Goal: Information Seeking & Learning: Learn about a topic

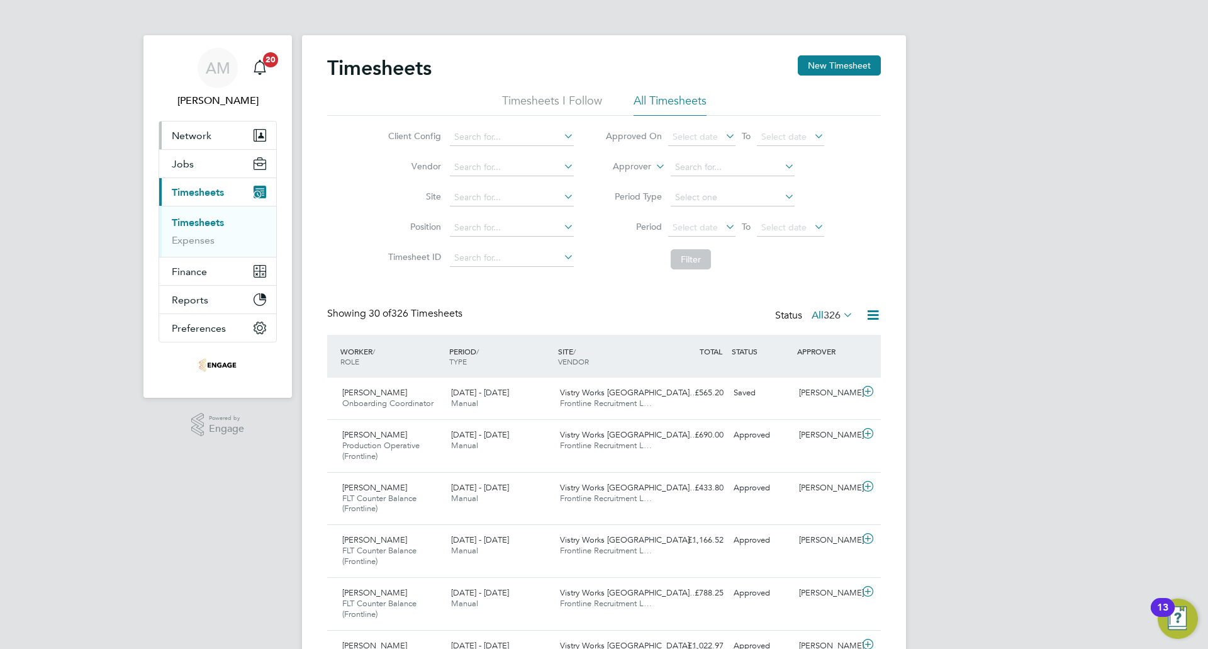
click at [219, 140] on button "Network" at bounding box center [217, 135] width 117 height 28
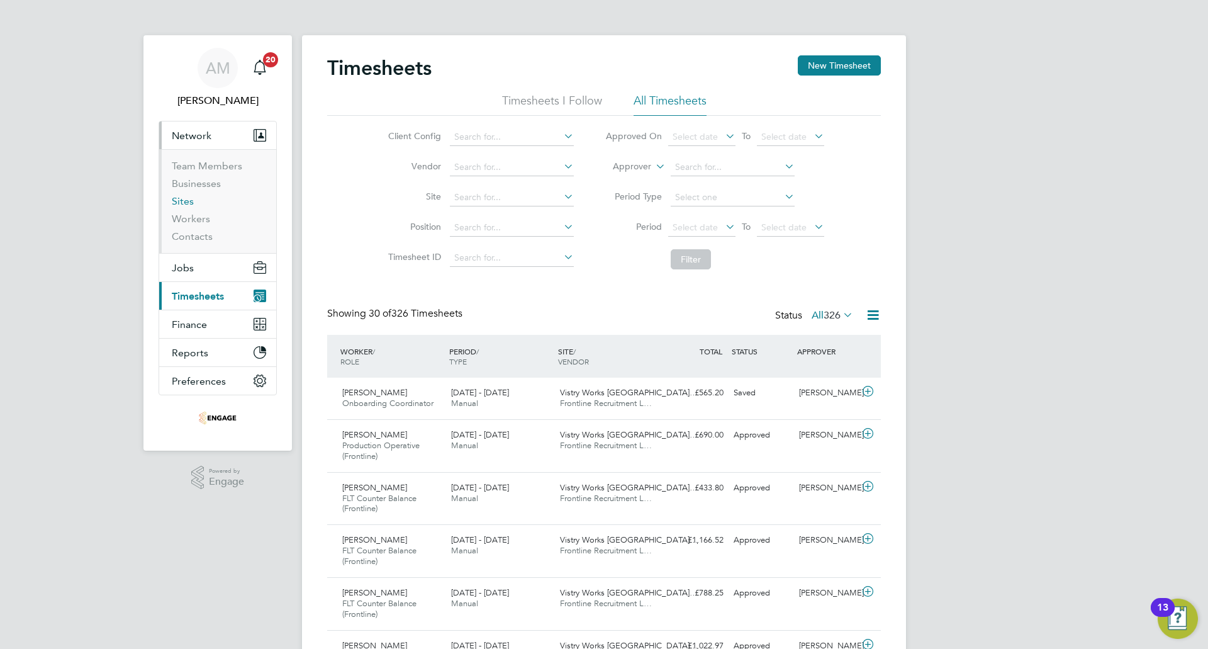
click at [192, 203] on link "Sites" at bounding box center [183, 201] width 22 height 12
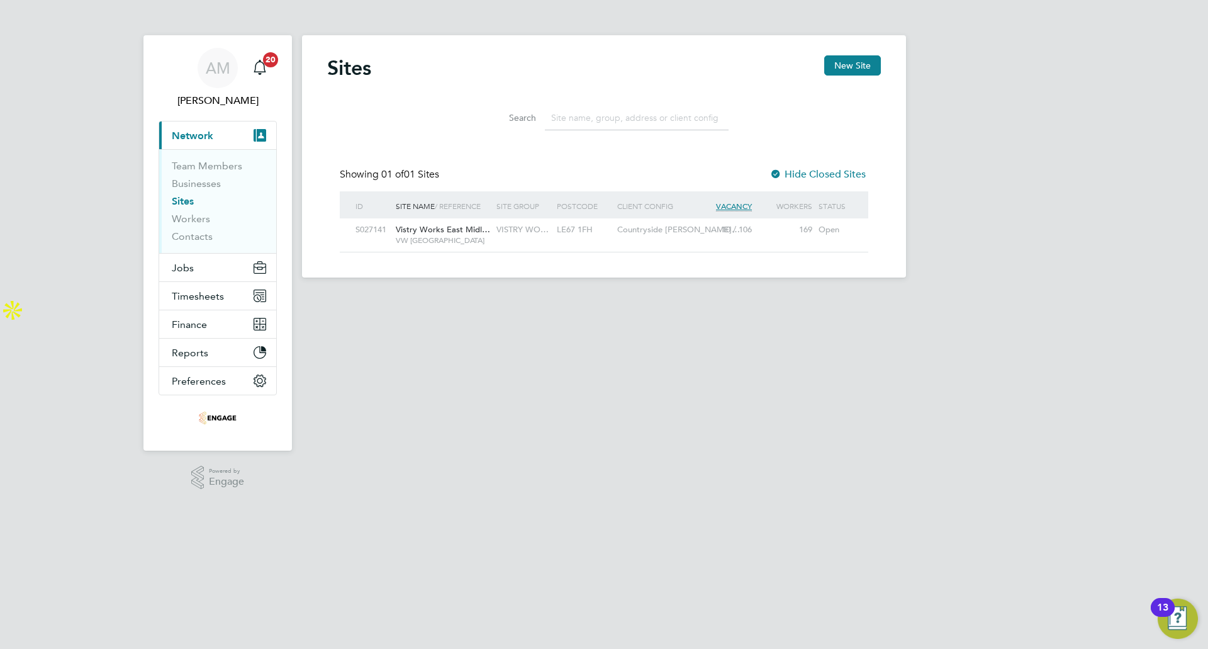
click at [444, 230] on span "Vistry Works East Midl…" at bounding box center [443, 229] width 94 height 11
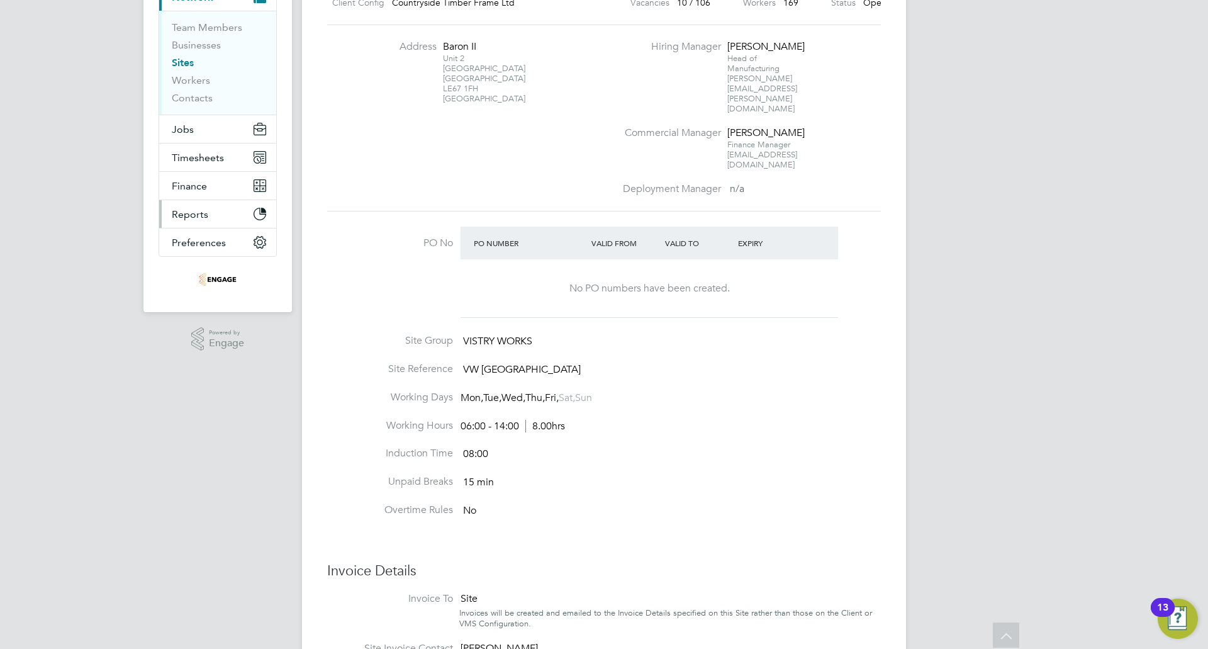
scroll to position [47, 0]
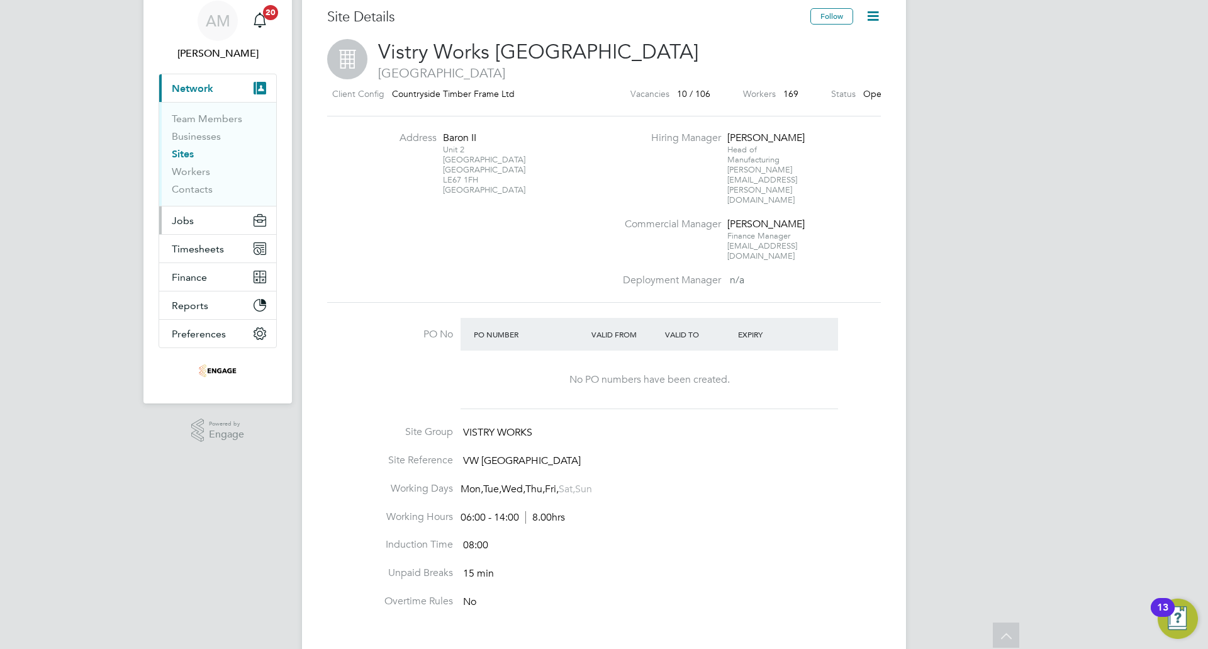
click at [204, 222] on button "Jobs" at bounding box center [217, 220] width 117 height 28
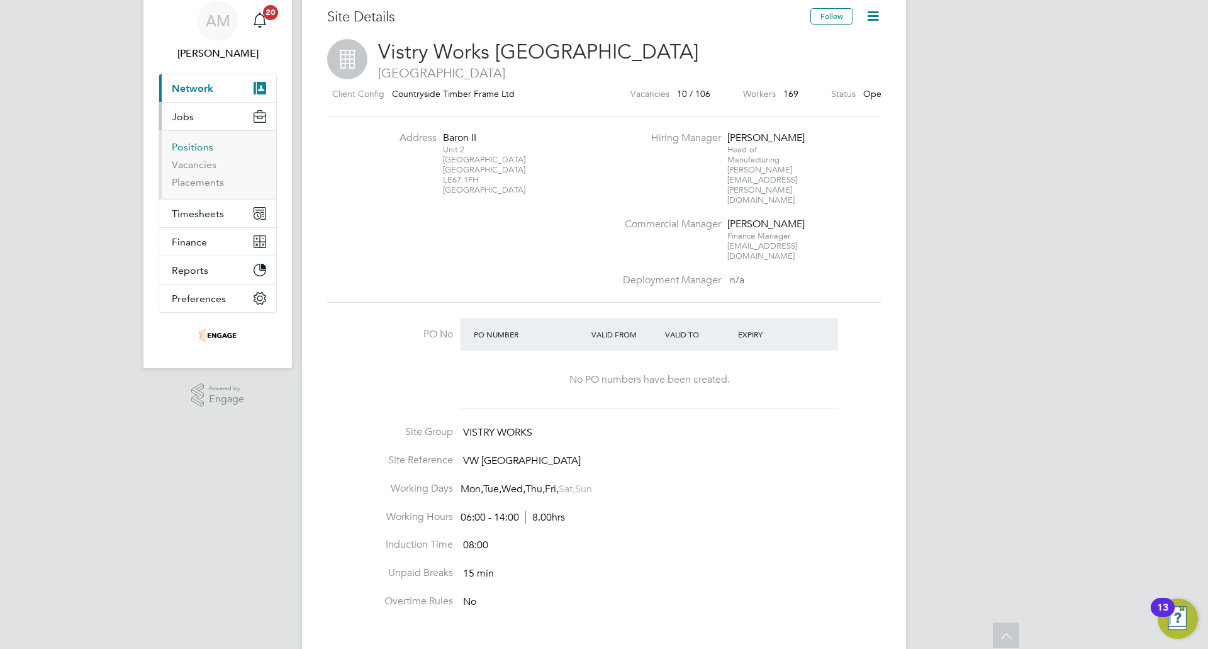
click at [198, 150] on link "Positions" at bounding box center [193, 147] width 42 height 12
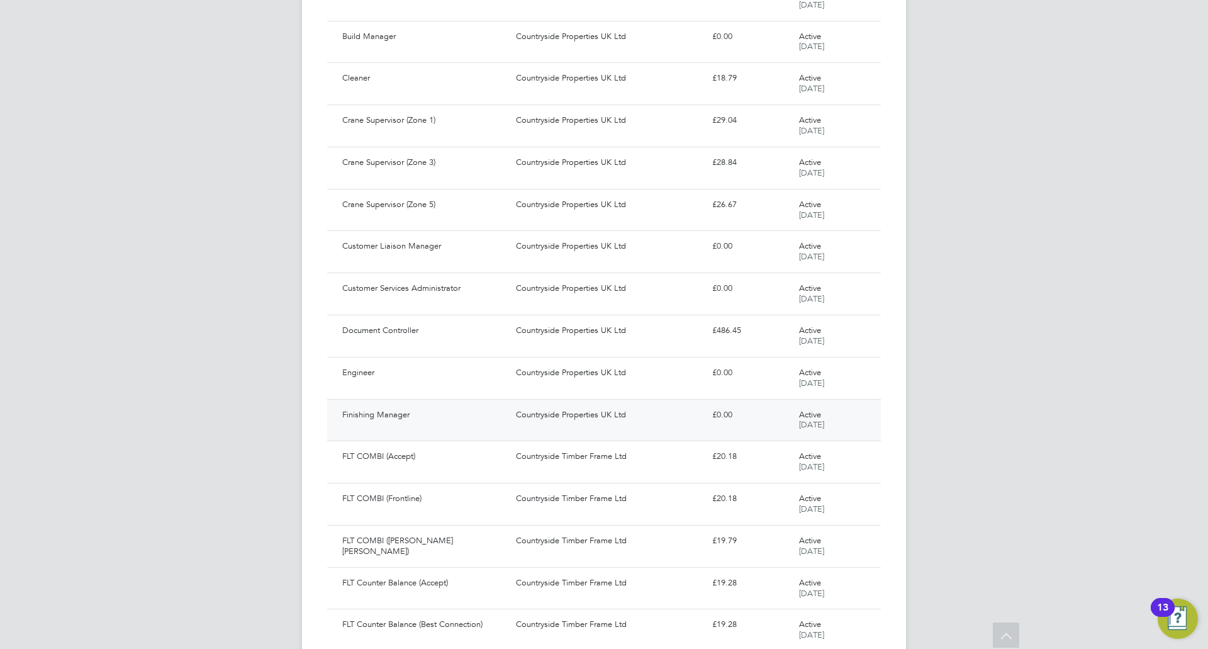
scroll to position [922, 0]
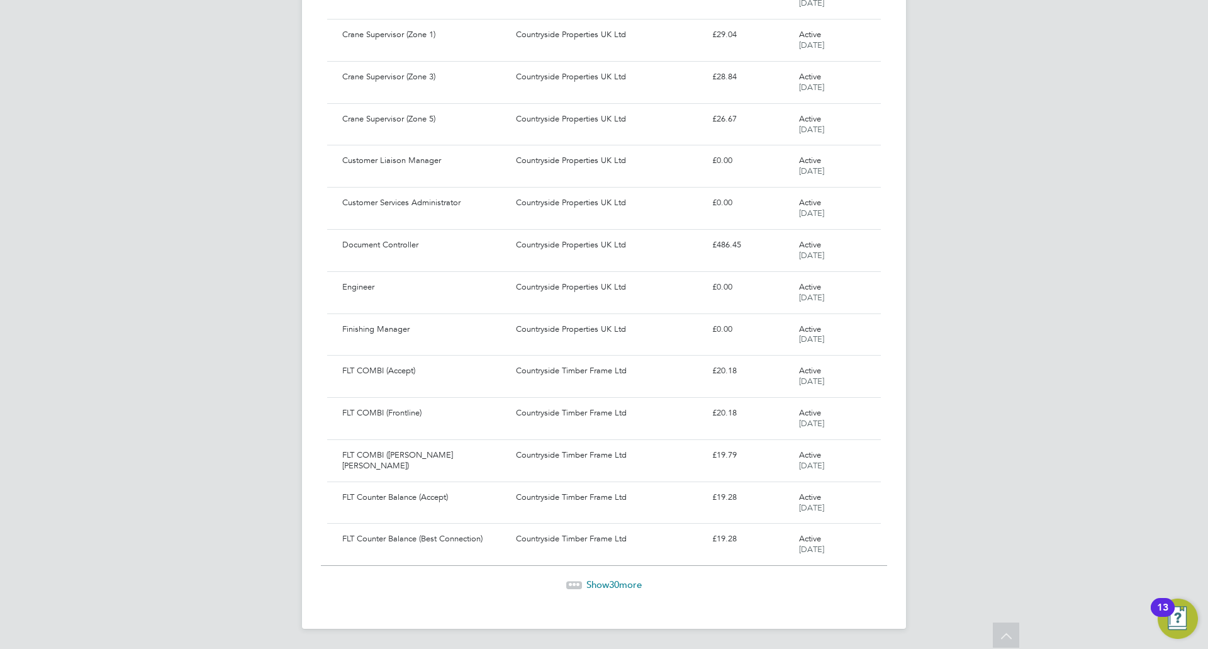
click at [617, 584] on span "30" at bounding box center [614, 584] width 10 height 12
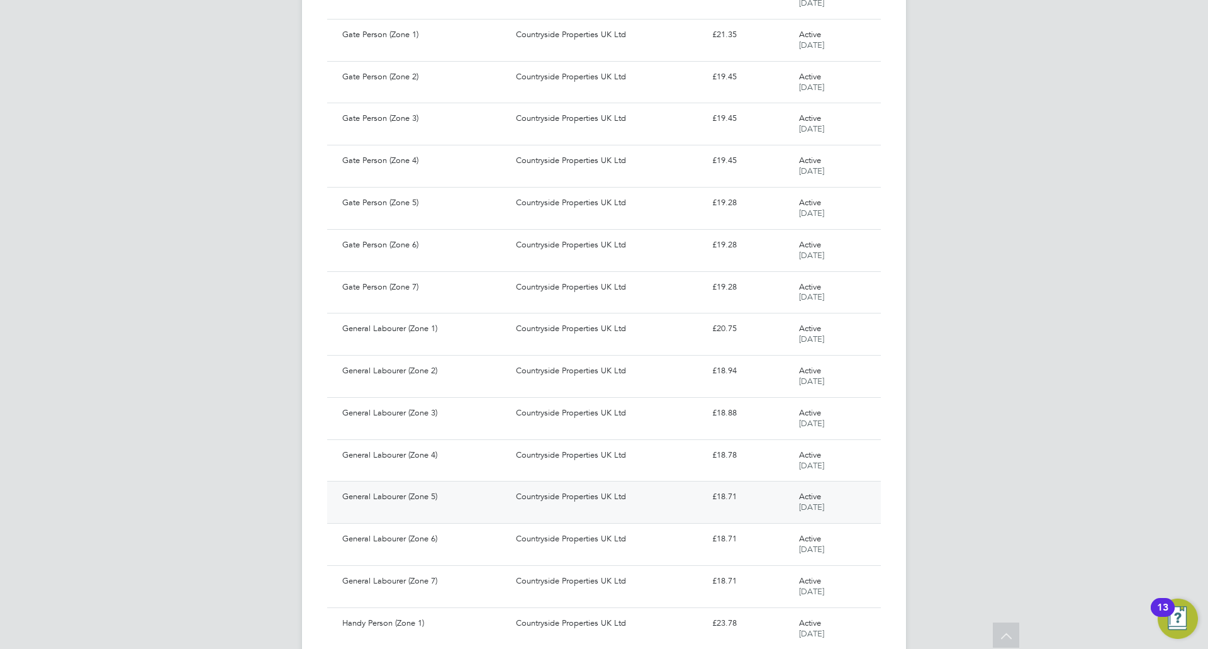
scroll to position [2182, 0]
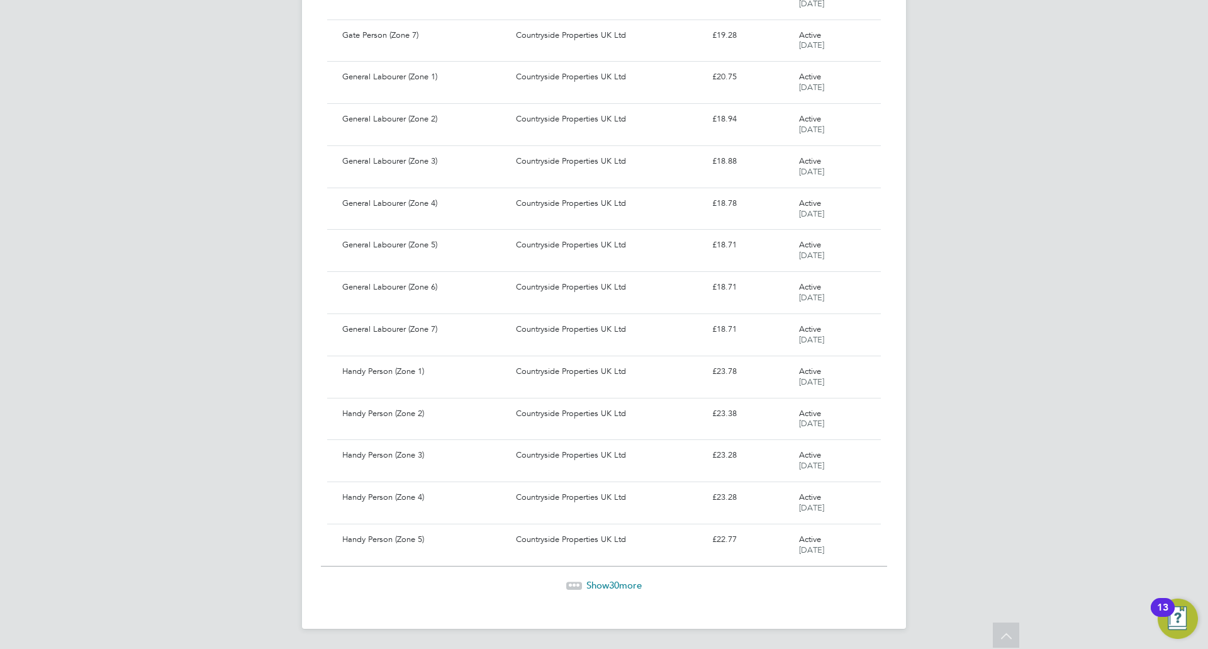
click at [595, 584] on span "Show 30 more" at bounding box center [613, 585] width 55 height 12
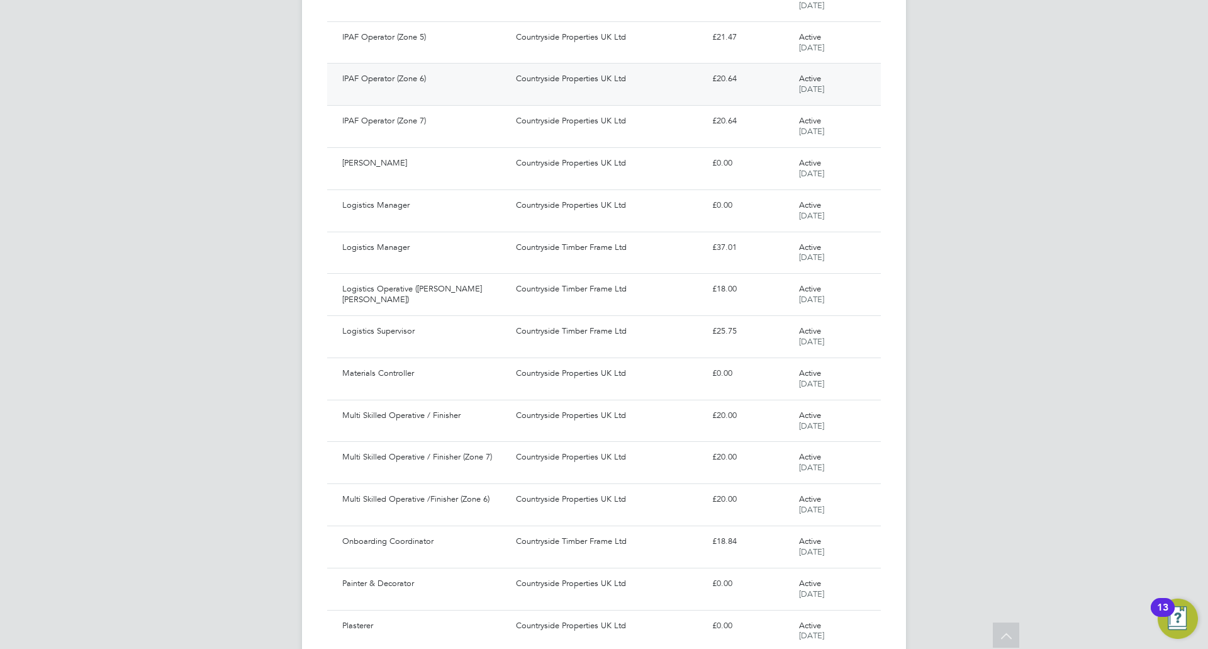
scroll to position [3441, 0]
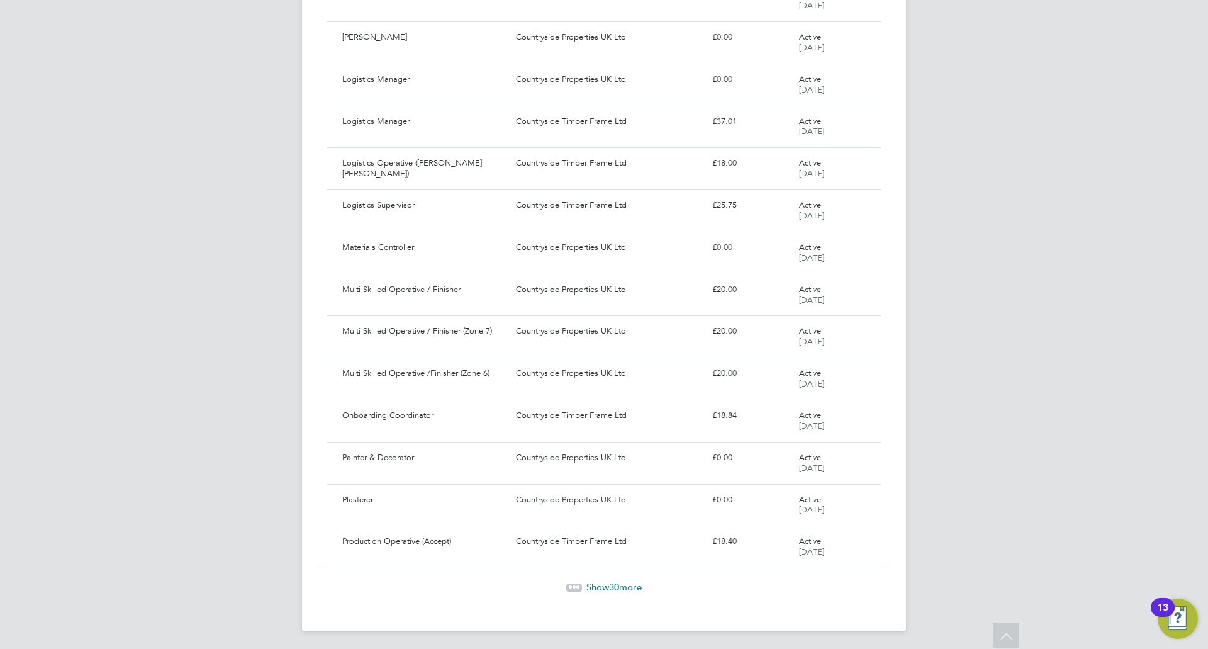
click at [620, 588] on span "Show 30 more" at bounding box center [613, 587] width 55 height 12
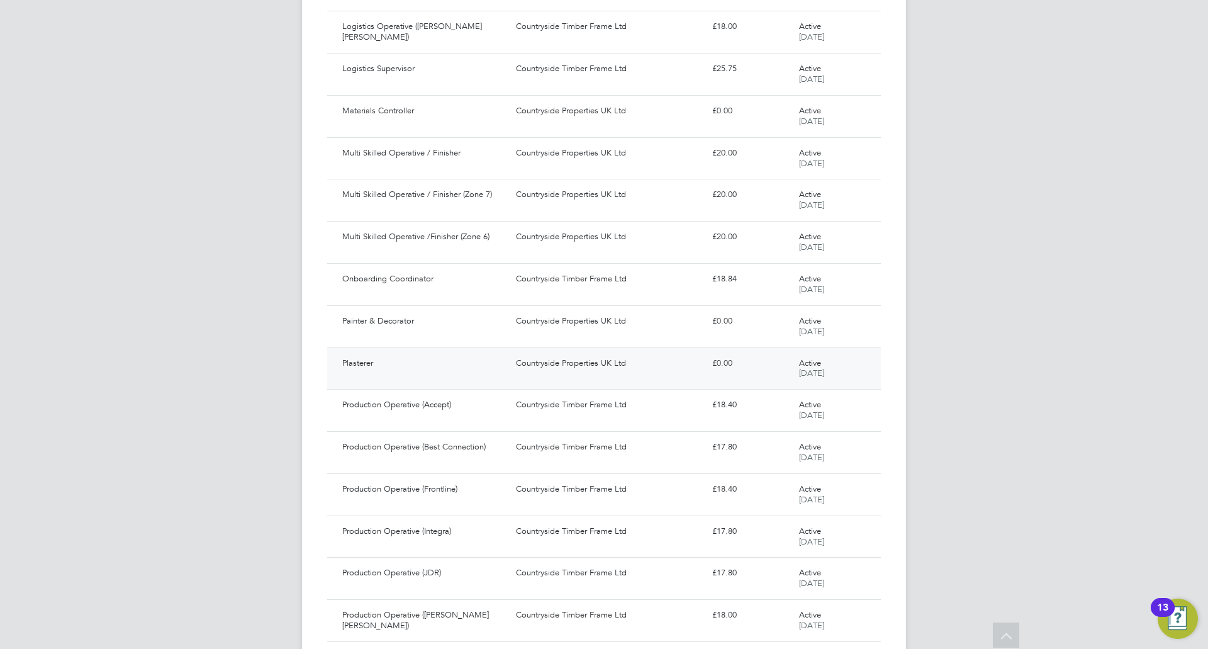
scroll to position [3692, 0]
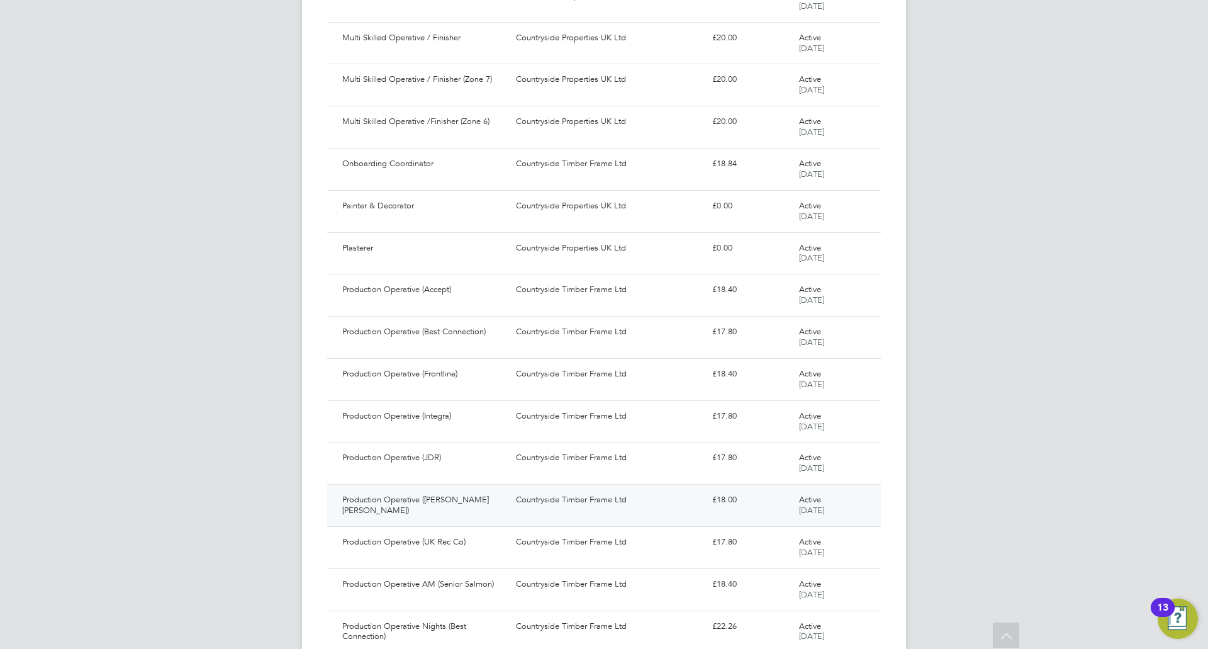
click at [461, 494] on div "Production Operative (Thorn Baker)" at bounding box center [424, 505] width 174 height 31
click at [549, 296] on div "Countryside Timber Frame Ltd" at bounding box center [609, 289] width 196 height 21
click at [510, 338] on div "Production Operative (Best Connection)" at bounding box center [424, 332] width 174 height 21
click at [556, 372] on div "Countryside Timber Frame Ltd" at bounding box center [609, 374] width 196 height 21
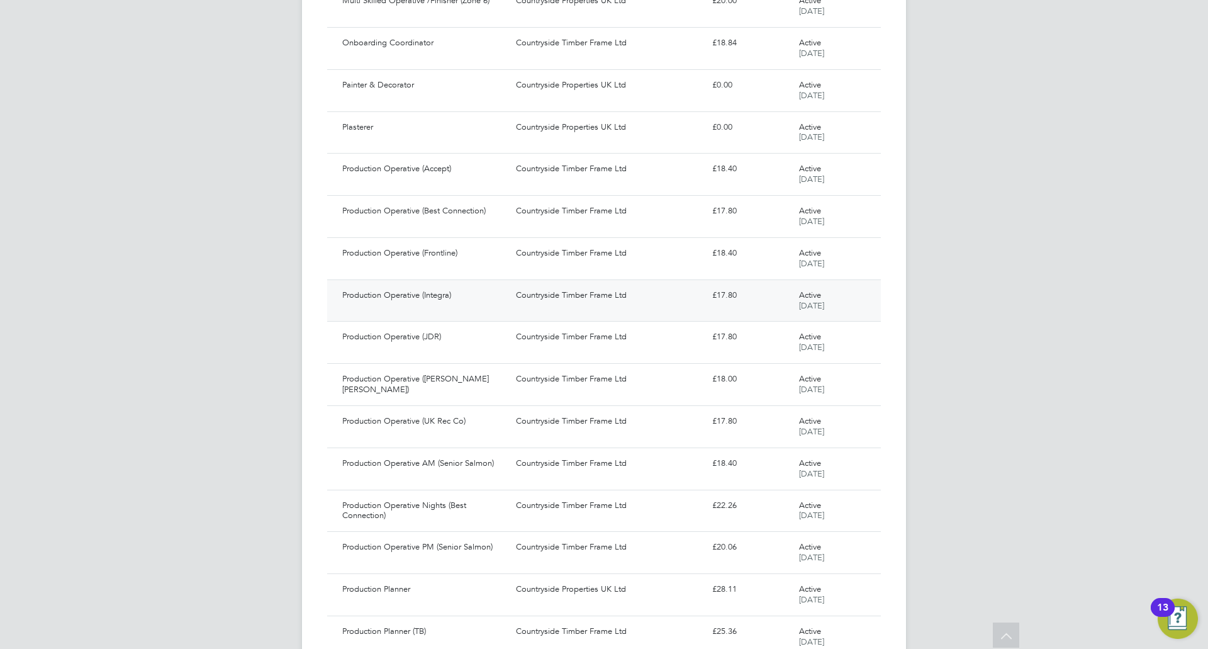
scroll to position [3818, 0]
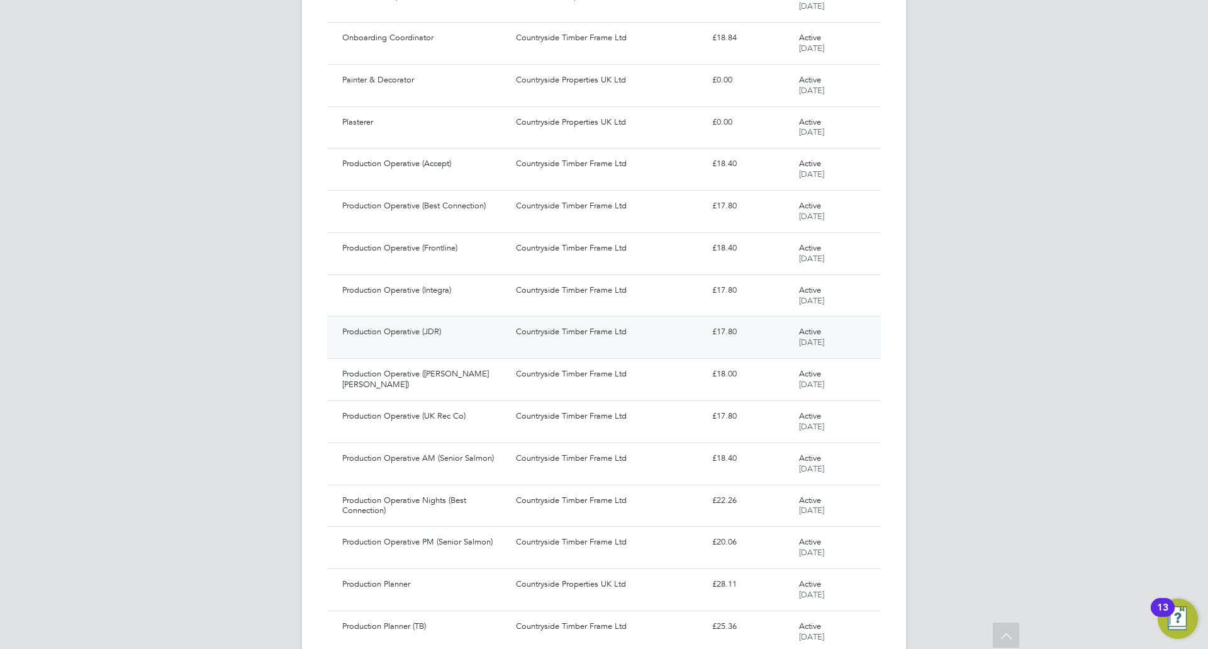
click at [517, 339] on div "Countryside Timber Frame Ltd" at bounding box center [609, 332] width 196 height 21
click at [415, 293] on div "Production Operative (Integra)" at bounding box center [424, 290] width 174 height 21
click at [444, 417] on div "Production Operative (UK Rec Co)" at bounding box center [424, 416] width 174 height 21
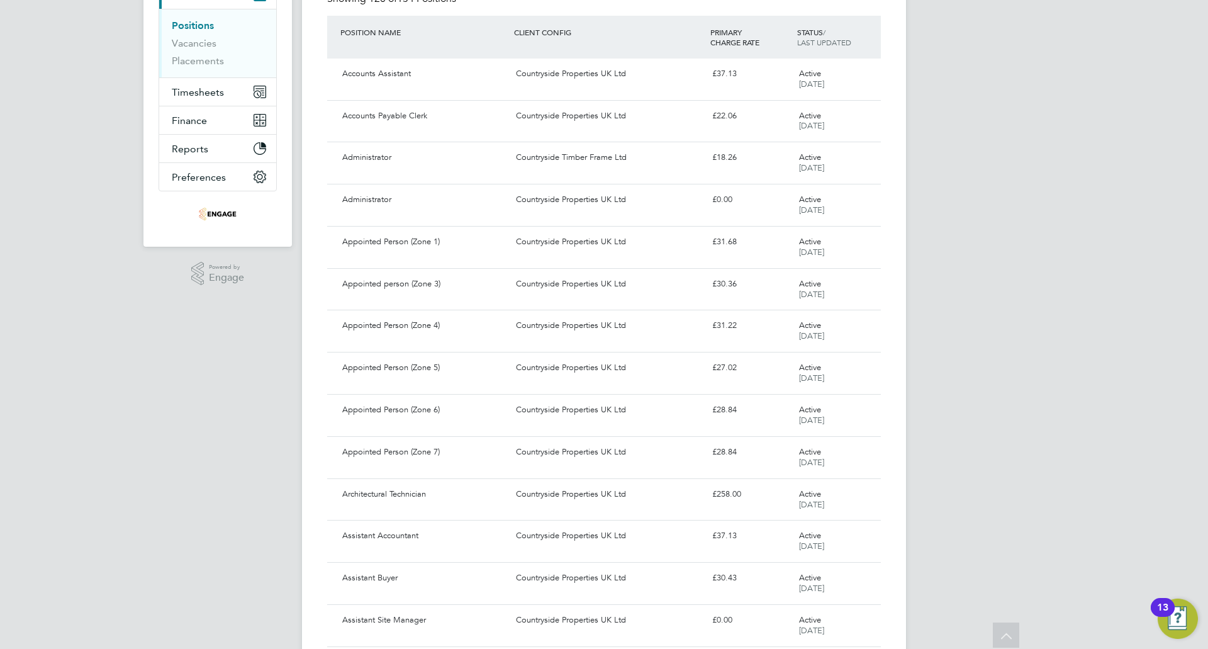
scroll to position [0, 0]
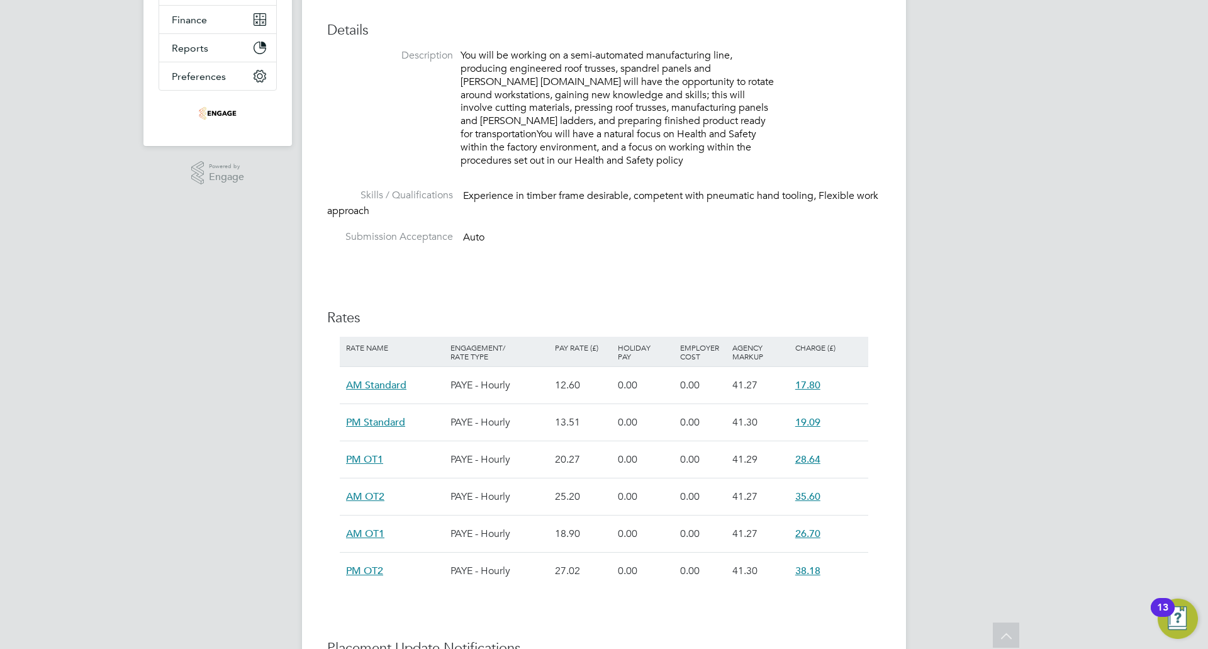
scroll to position [252, 0]
